Goal: Check status

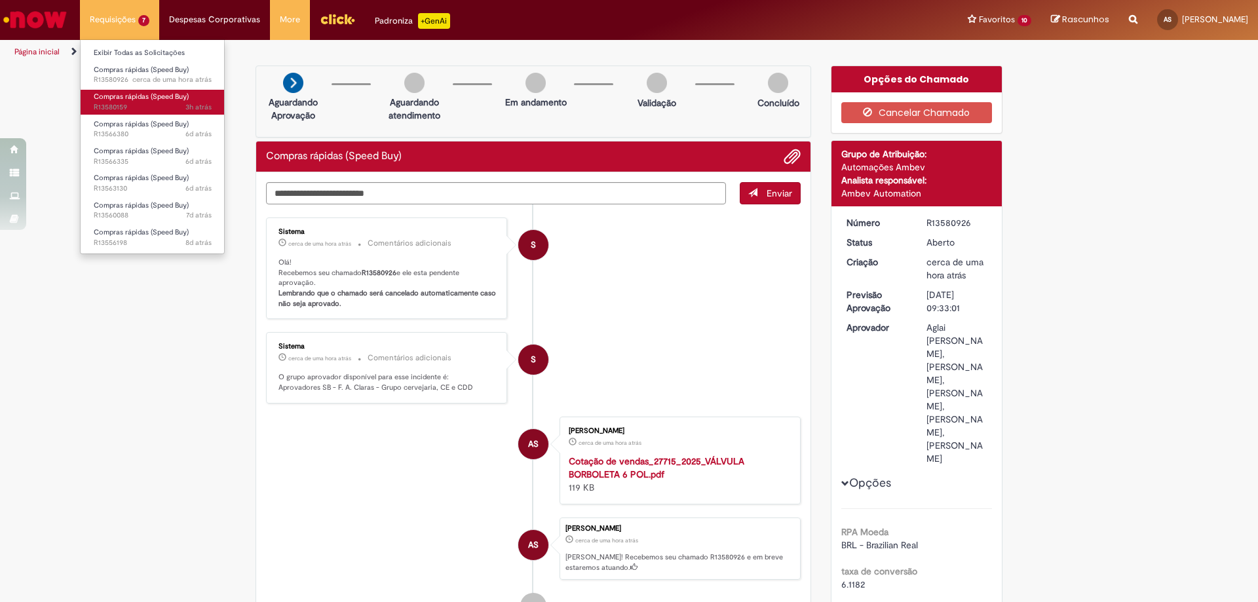
click at [130, 96] on span "Compras rápidas (Speed Buy)" at bounding box center [141, 97] width 95 height 10
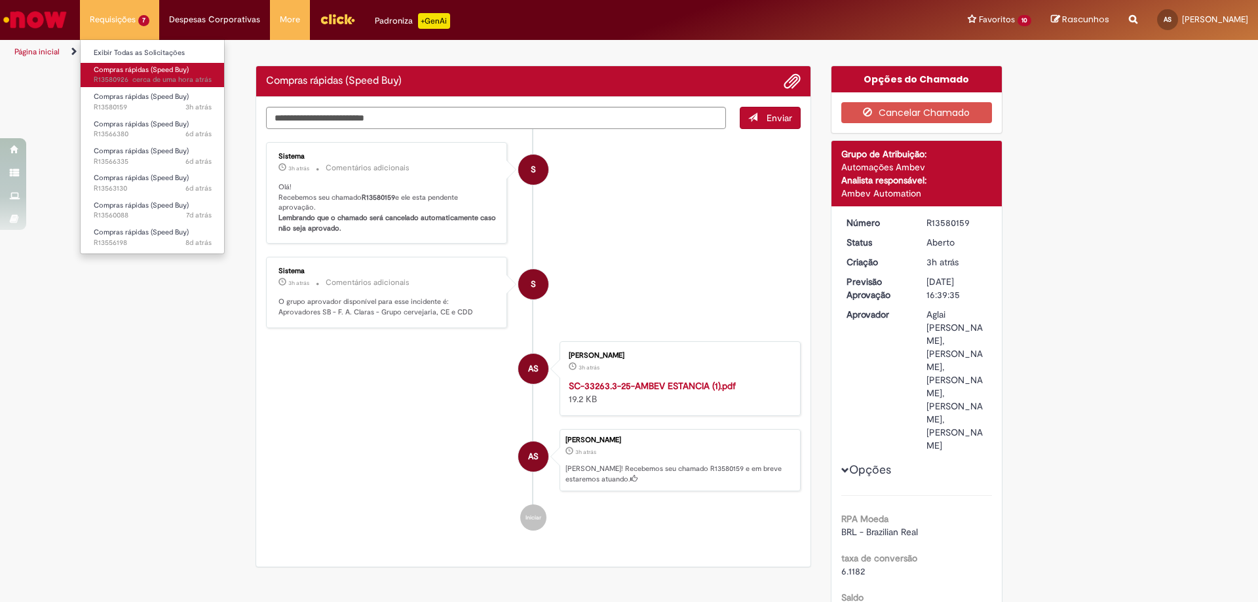
click at [133, 71] on span "Compras rápidas (Speed Buy)" at bounding box center [141, 70] width 95 height 10
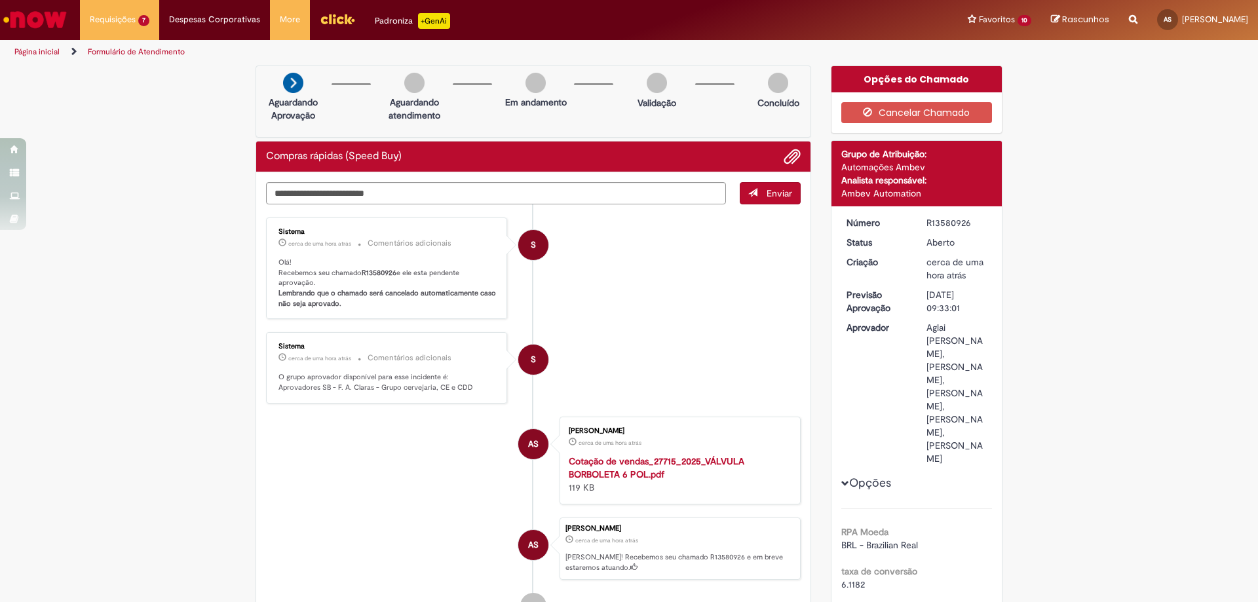
click at [760, 278] on li "S Sistema cerca de uma hora atrás cerca de uma hora atrás Comentários adicionai…" at bounding box center [533, 269] width 535 height 102
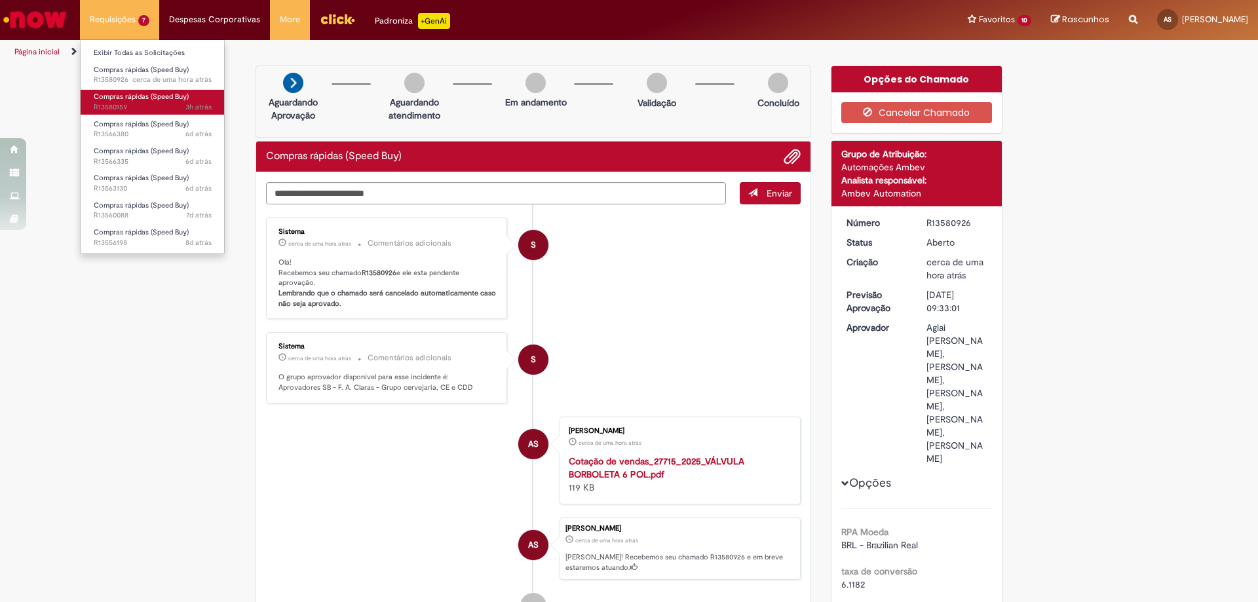
click at [131, 97] on span "Compras rápidas (Speed Buy)" at bounding box center [141, 97] width 95 height 10
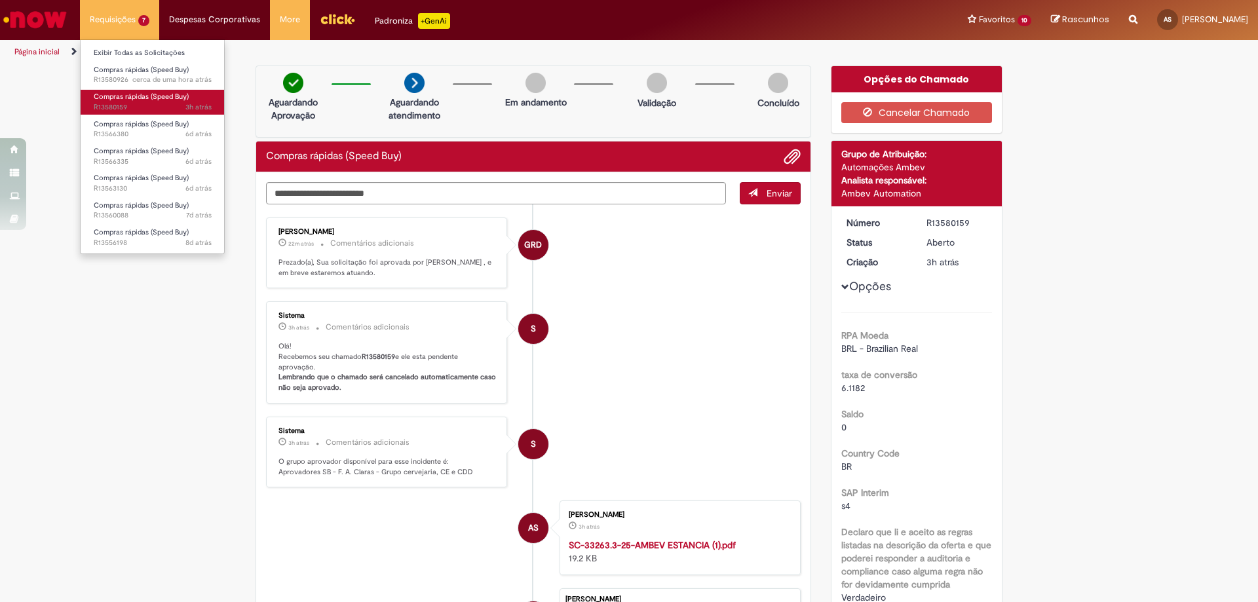
click at [136, 102] on span "Compras rápidas (Speed Buy)" at bounding box center [141, 97] width 95 height 10
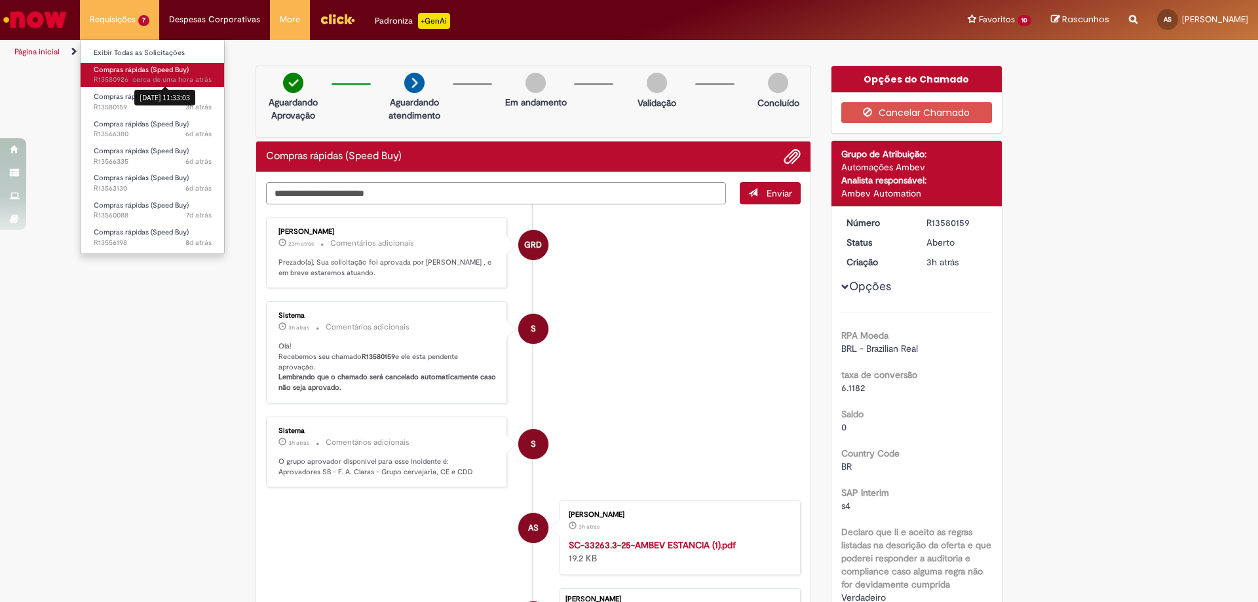
click at [146, 77] on sn-time-ago "cerca de uma hora atrás cerca de uma hora atrás [DATE] 11:33:03" at bounding box center [171, 80] width 79 height 10
